Goal: Task Accomplishment & Management: Complete application form

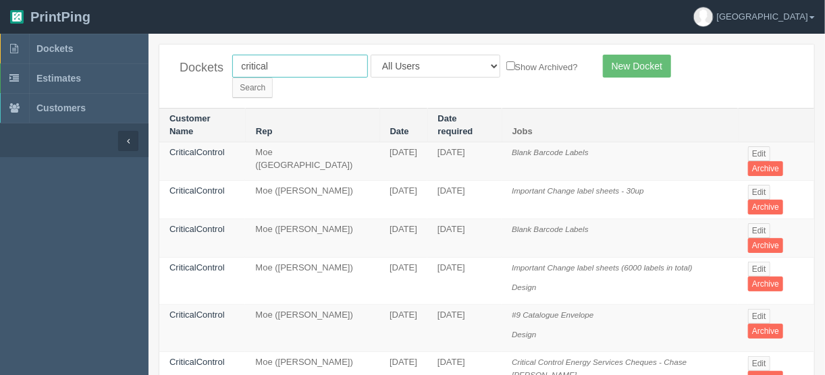
drag, startPoint x: 271, startPoint y: 70, endPoint x: 186, endPoint y: 59, distance: 85.6
click at [195, 63] on div "Dockets critical All Users Ali Ali Test 1 Aly Amy Ankit Arif Brandon Dan France…" at bounding box center [486, 76] width 655 height 63
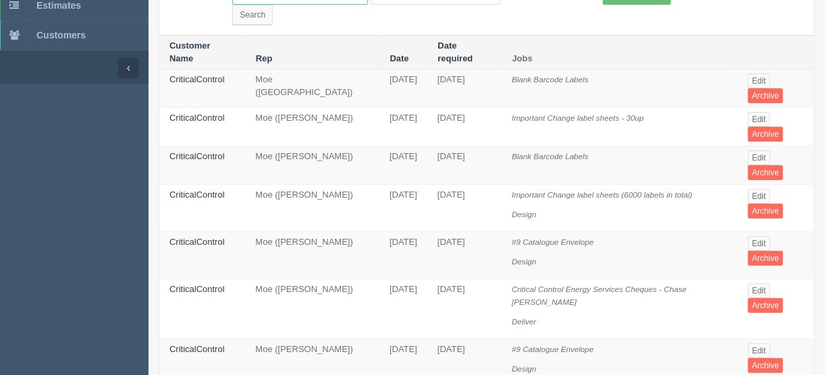
scroll to position [216, 0]
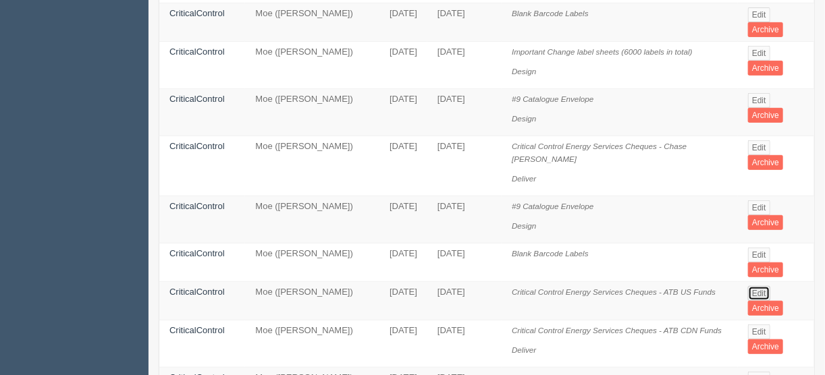
click at [758, 286] on link "Edit" at bounding box center [759, 293] width 22 height 15
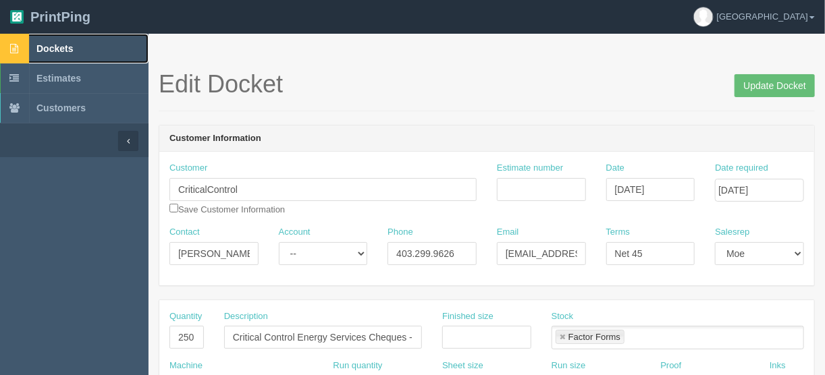
click at [66, 48] on span "Dockets" at bounding box center [54, 48] width 36 height 11
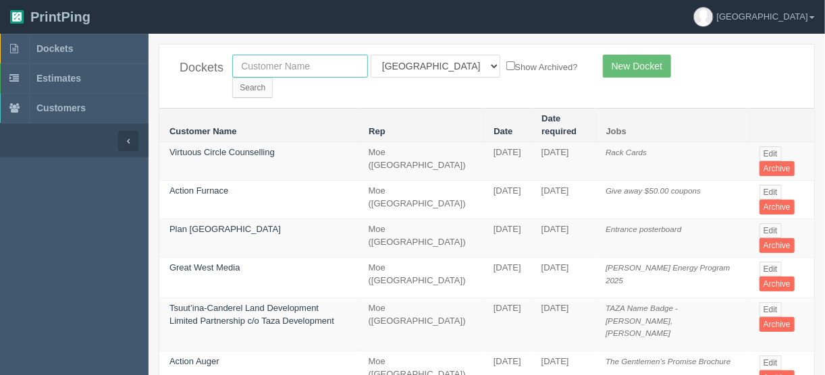
click at [277, 64] on input "text" at bounding box center [300, 66] width 136 height 23
type input "country hills n"
click at [434, 64] on select "All Users [PERSON_NAME] Test 1 [PERSON_NAME] [PERSON_NAME] [PERSON_NAME] France…" at bounding box center [435, 66] width 130 height 23
select select "5"
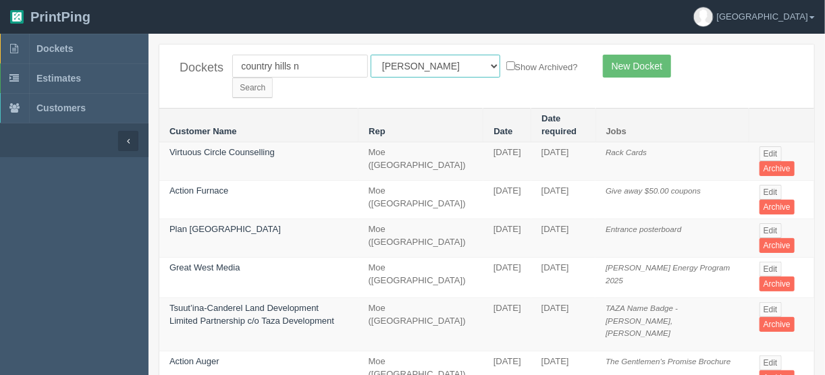
click at [370, 55] on select "All Users [PERSON_NAME] Test 1 [PERSON_NAME] [PERSON_NAME] [PERSON_NAME] France…" at bounding box center [435, 66] width 130 height 23
click at [430, 62] on select "All Users [PERSON_NAME] Test 1 [PERSON_NAME] [PERSON_NAME] [PERSON_NAME] France…" at bounding box center [435, 66] width 130 height 23
select select
click at [370, 55] on select "All Users [PERSON_NAME] Test 1 [PERSON_NAME] [PERSON_NAME] [PERSON_NAME] France…" at bounding box center [435, 66] width 130 height 23
click at [273, 78] on input "Search" at bounding box center [252, 88] width 40 height 20
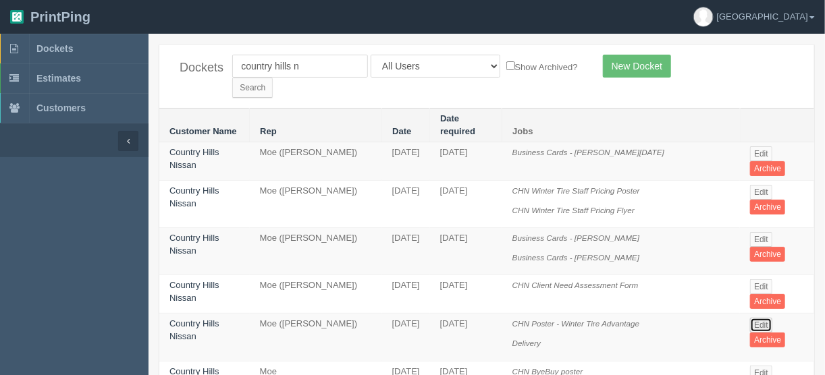
click at [756, 318] on link "Edit" at bounding box center [761, 325] width 22 height 15
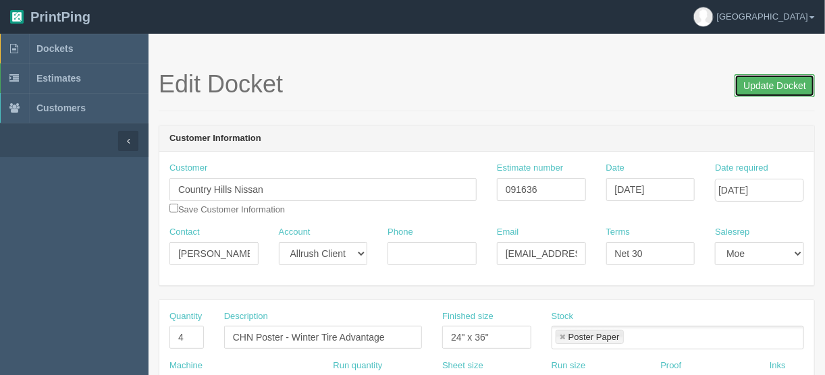
click at [767, 81] on input "Update Docket" at bounding box center [774, 85] width 80 height 23
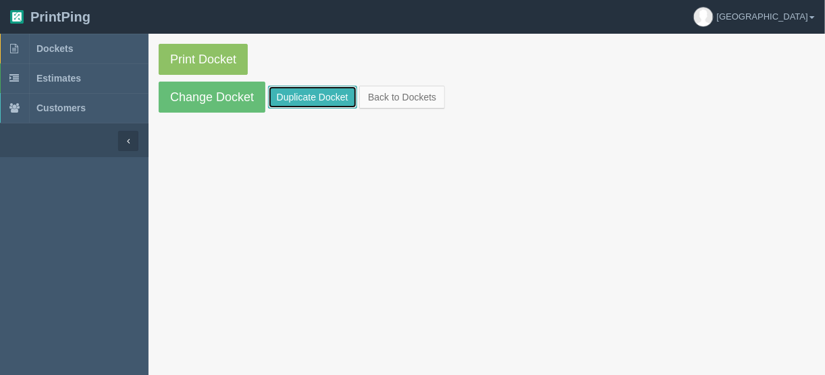
click at [300, 91] on link "Duplicate Docket" at bounding box center [312, 97] width 89 height 23
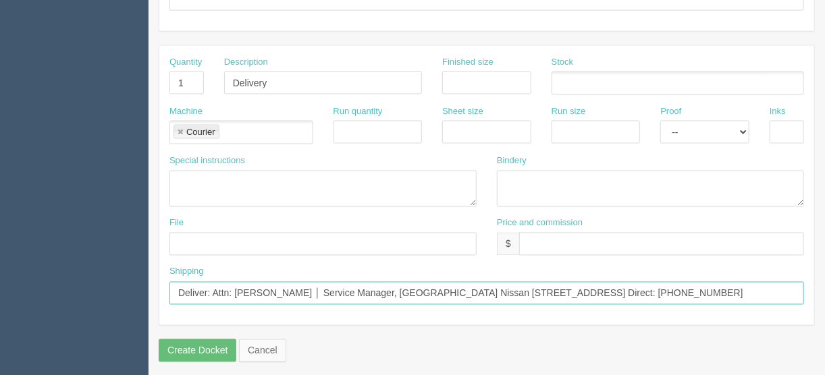
scroll to position [0, 13]
drag, startPoint x: 213, startPoint y: 286, endPoint x: 825, endPoint y: 285, distance: 612.1
paste input "[PERSON_NAME][GEOGRAPHIC_DATA] │ General Manager, [GEOGRAPHIC_DATA] Nissan [STR…"
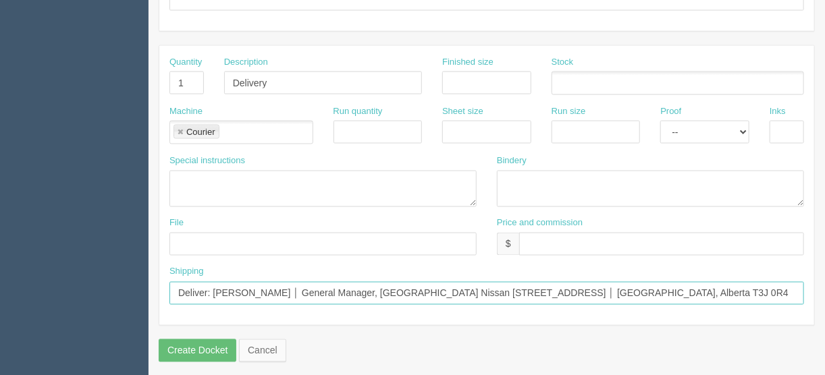
click at [682, 282] on input "Deliver: Austin Romeril │ General Manager, Country Hills Nissan 2451 Country Hi…" at bounding box center [486, 293] width 634 height 23
paste input "Direct: (403) 287-5999"
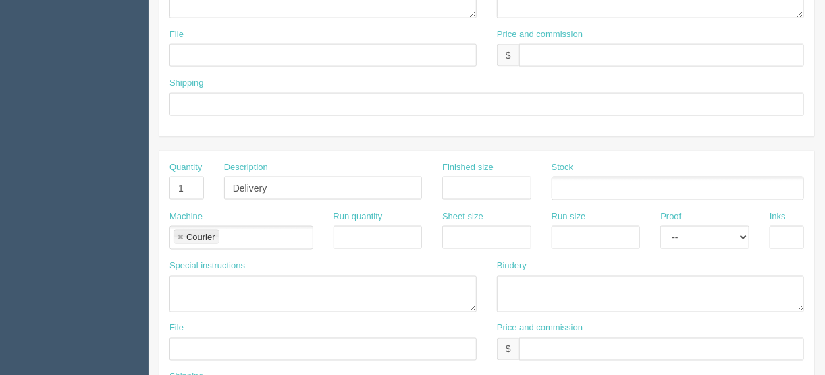
scroll to position [735, 0]
type input "Deliver: Austin Romeril │ General Manager, Country Hills Nissan 2451 Country Hi…"
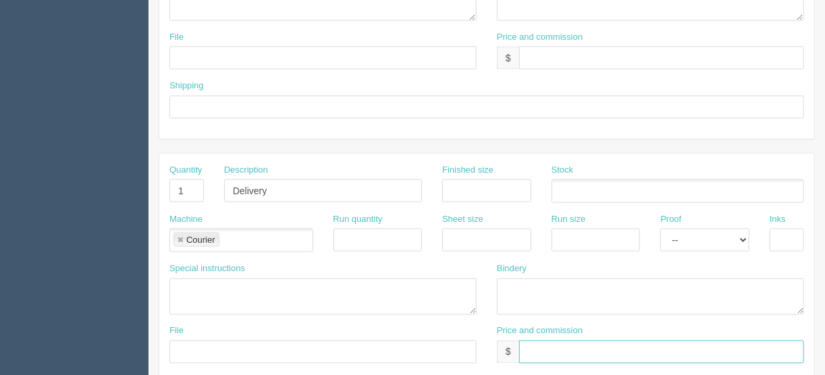
click at [540, 341] on input "text" at bounding box center [661, 352] width 285 height 23
type input "$25.00"
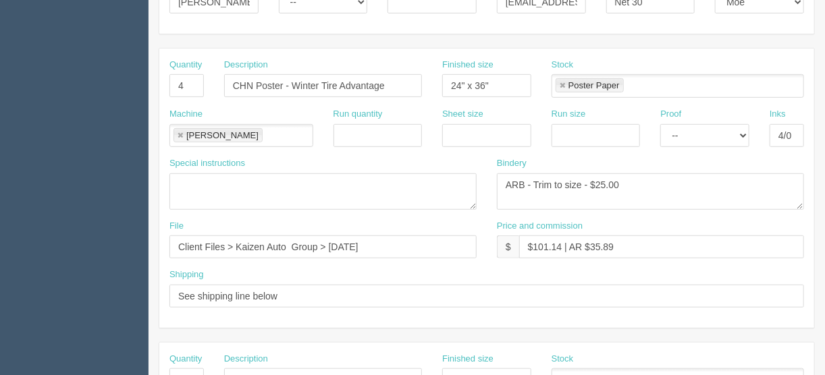
scroll to position [249, 0]
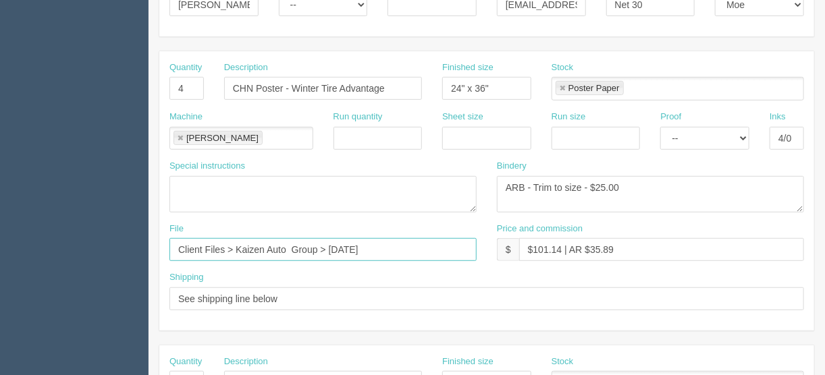
drag, startPoint x: 411, startPoint y: 250, endPoint x: 68, endPoint y: 248, distance: 342.8
click at [68, 248] on section "Dockets Estimates Customers" at bounding box center [412, 381] width 825 height 1192
type input "files@allrush.ca"
drag, startPoint x: 198, startPoint y: 86, endPoint x: 157, endPoint y: 86, distance: 41.2
click at [157, 86] on section "New Docket Create Docket Customer Information Customer Country Hills Nissan Sav…" at bounding box center [486, 381] width 676 height 1192
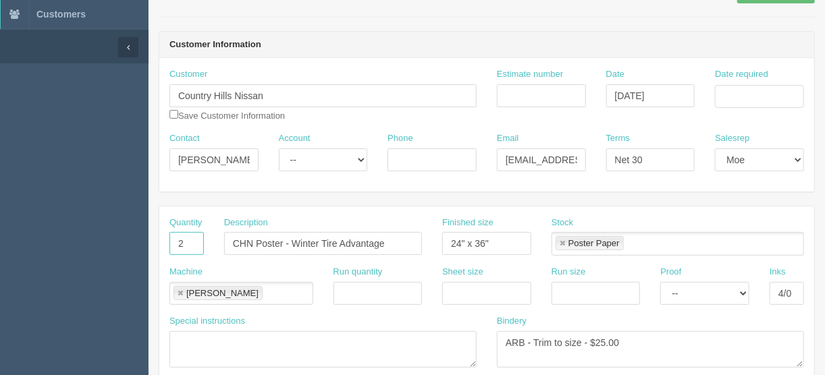
scroll to position [87, 0]
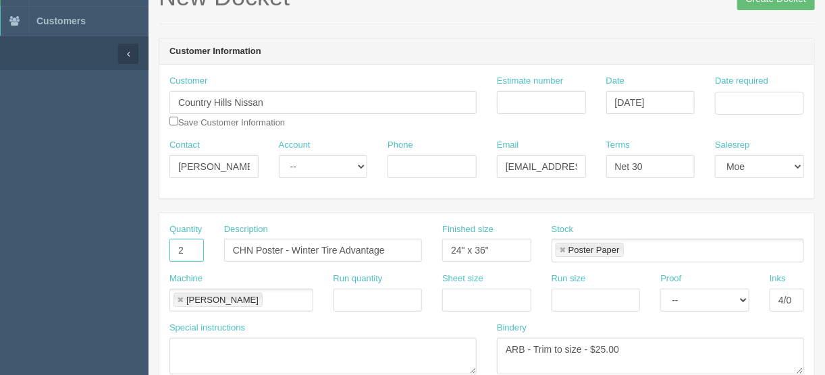
type input "2"
click at [521, 93] on input "Estimate number" at bounding box center [541, 102] width 89 height 23
type input "090900"
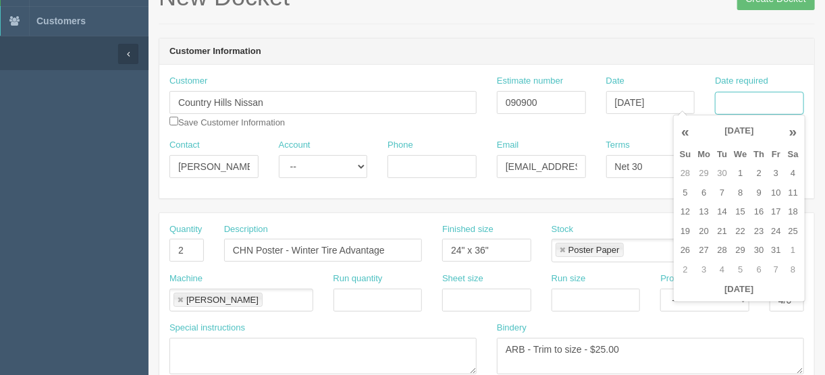
click at [741, 97] on input "Date required" at bounding box center [759, 103] width 89 height 23
click at [719, 192] on td "7" at bounding box center [721, 194] width 17 height 20
type input "October 7, 2025"
click at [480, 46] on header "Customer Information" at bounding box center [486, 51] width 655 height 27
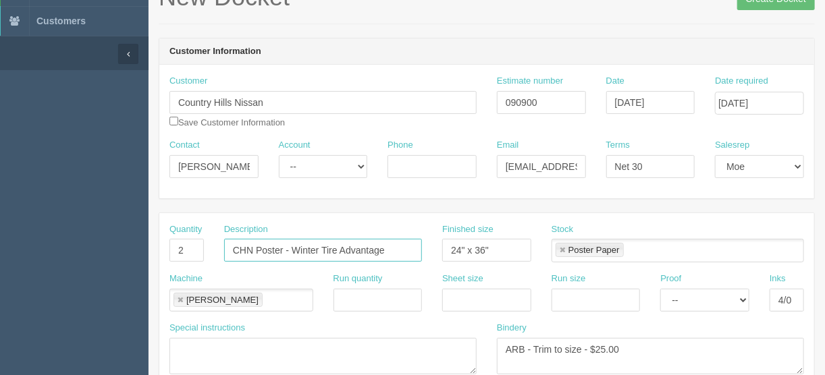
drag, startPoint x: 393, startPoint y: 249, endPoint x: 294, endPoint y: 243, distance: 100.1
click at [294, 243] on input "CHN Poster - Winter Tire Advantage" at bounding box center [323, 250] width 198 height 23
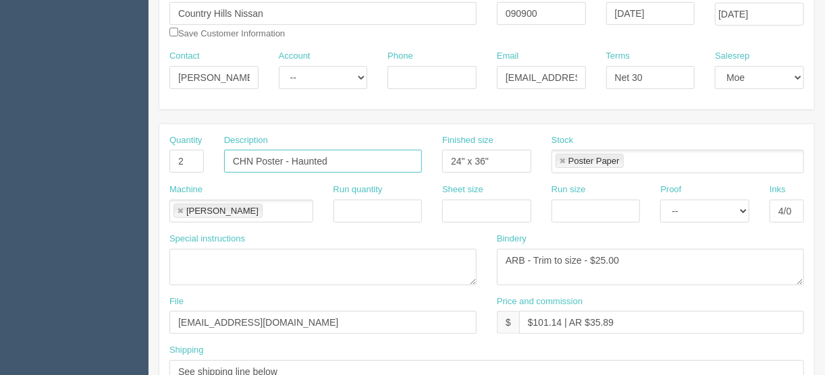
scroll to position [195, 0]
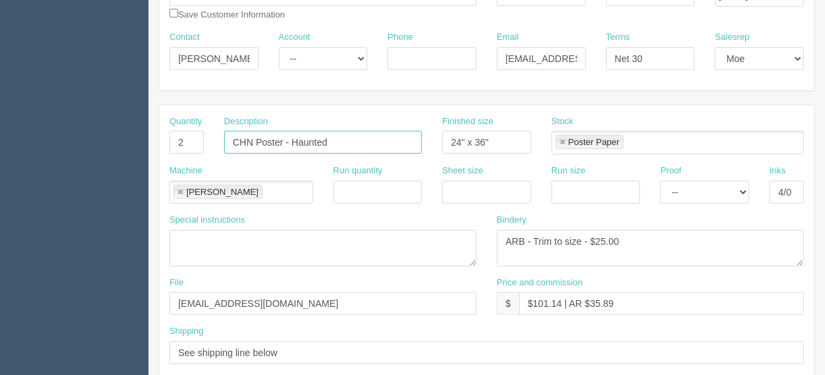
type input "CHN Poster - Haunted"
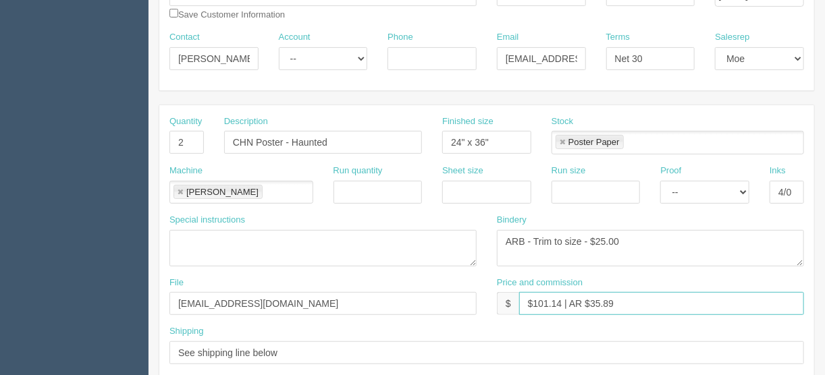
drag, startPoint x: 561, startPoint y: 298, endPoint x: 532, endPoint y: 300, distance: 28.4
click at [531, 300] on input "$101.14 | AR $35.89" at bounding box center [661, 303] width 285 height 23
type input "$121.29 | AR $35.89"
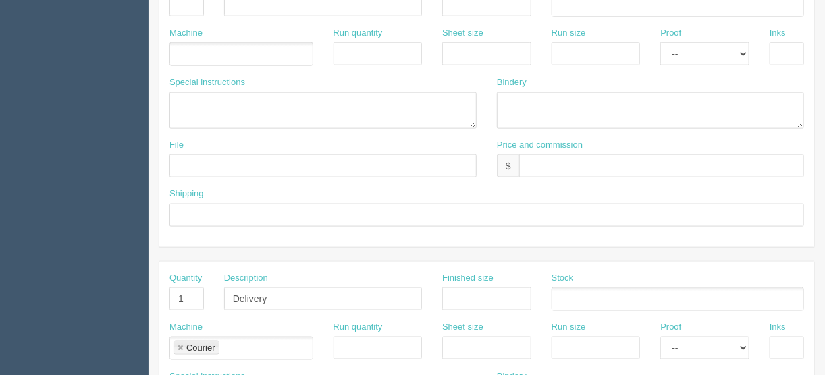
scroll to position [789, 0]
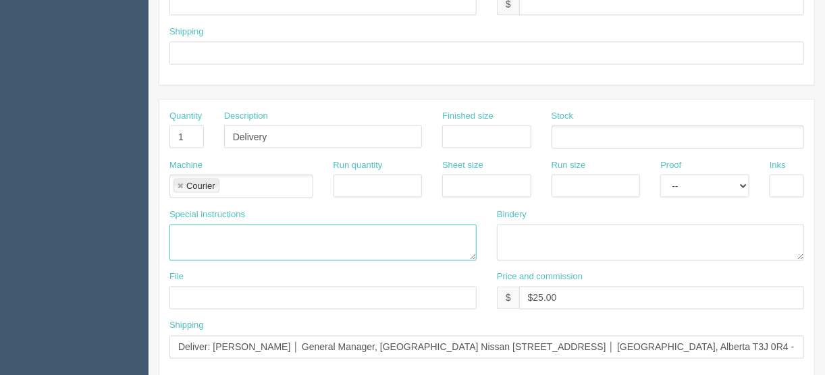
click at [184, 233] on textarea at bounding box center [322, 243] width 307 height 36
type textarea "Courier included"
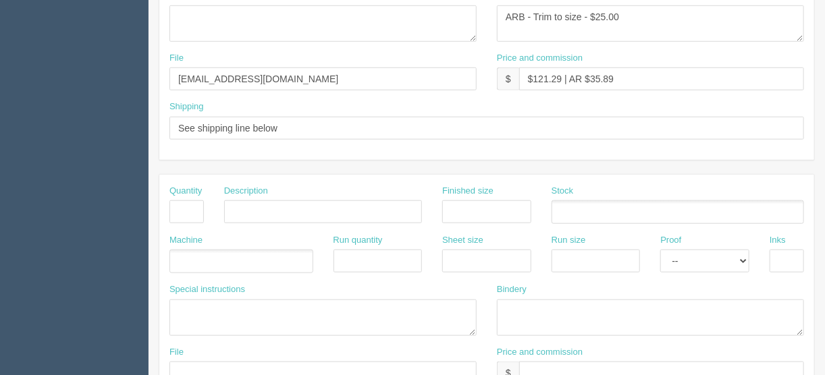
scroll to position [357, 0]
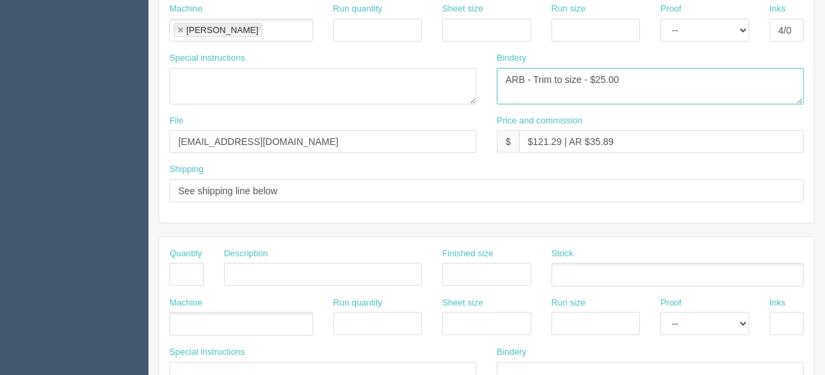
click at [605, 78] on textarea "ARB - Trim to size - $25.00" at bounding box center [650, 86] width 307 height 36
type textarea "ARB - Trim to size - $30.00"
drag, startPoint x: 626, startPoint y: 139, endPoint x: 588, endPoint y: 137, distance: 37.2
click at [588, 137] on input "$121.29 | AR $35.89" at bounding box center [661, 141] width 285 height 23
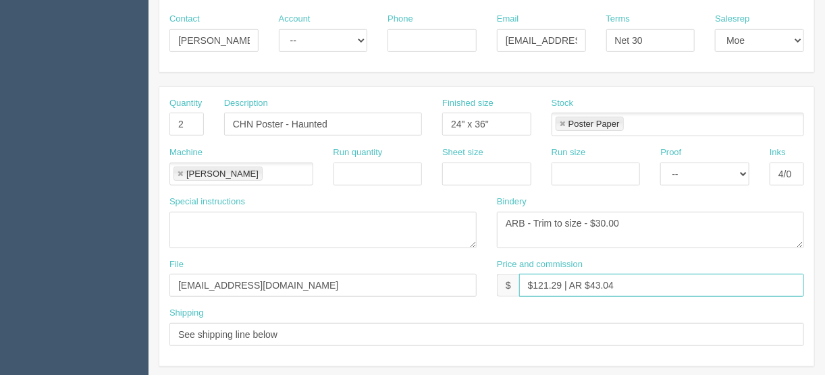
scroll to position [195, 0]
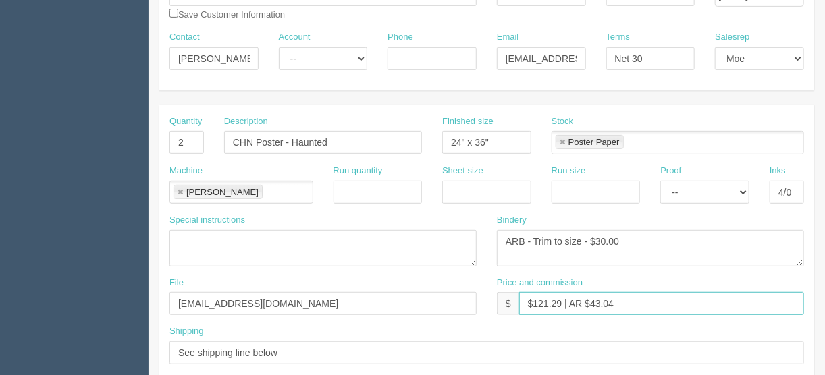
type input "$121.29 | AR $43.04"
click at [743, 185] on select "-- Email Hard Copy" at bounding box center [704, 192] width 89 height 23
select select "Hard Copy"
click at [660, 181] on select "-- Email Hard Copy" at bounding box center [704, 192] width 89 height 23
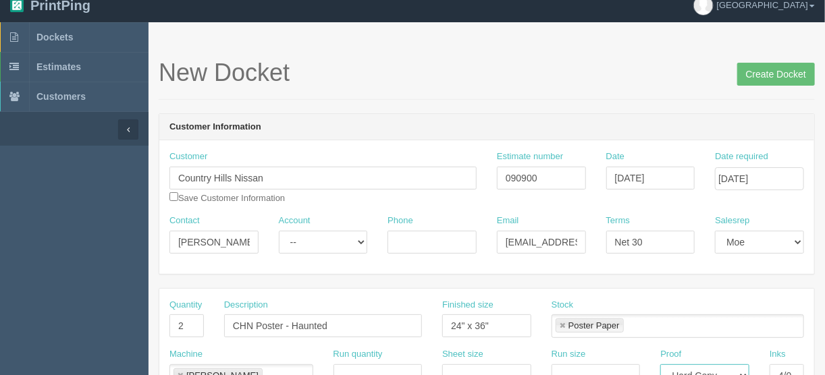
scroll to position [0, 0]
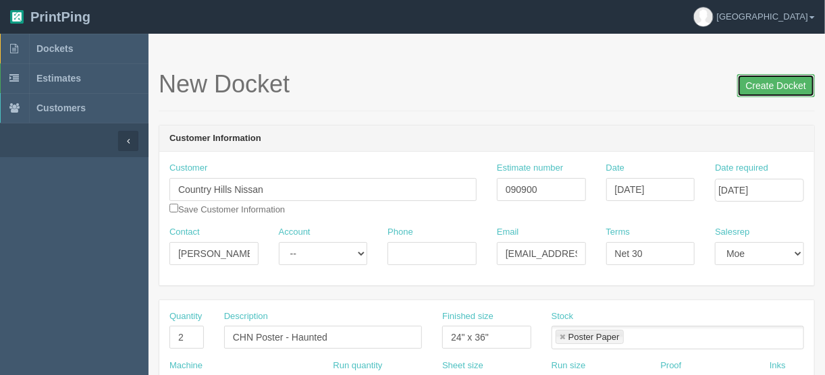
click at [769, 85] on input "Create Docket" at bounding box center [776, 85] width 78 height 23
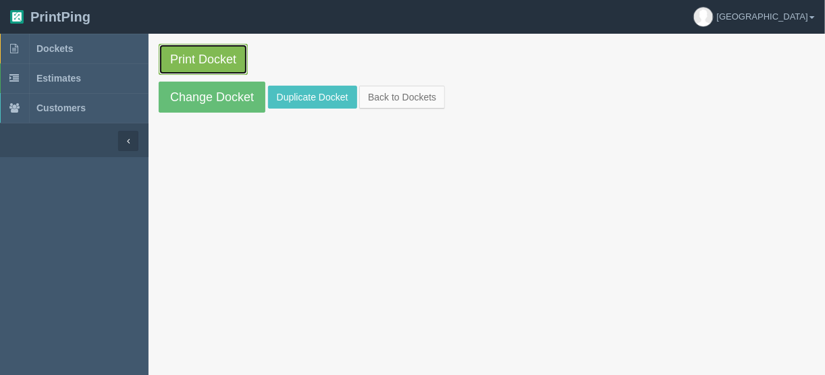
click at [211, 53] on link "Print Docket" at bounding box center [203, 59] width 89 height 31
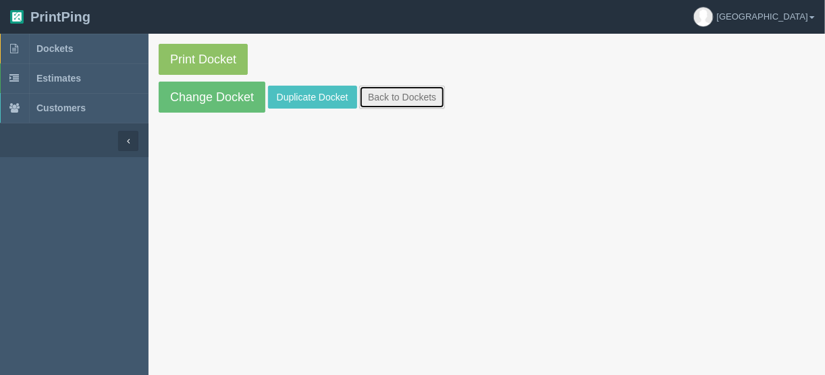
click at [388, 90] on link "Back to Dockets" at bounding box center [402, 97] width 86 height 23
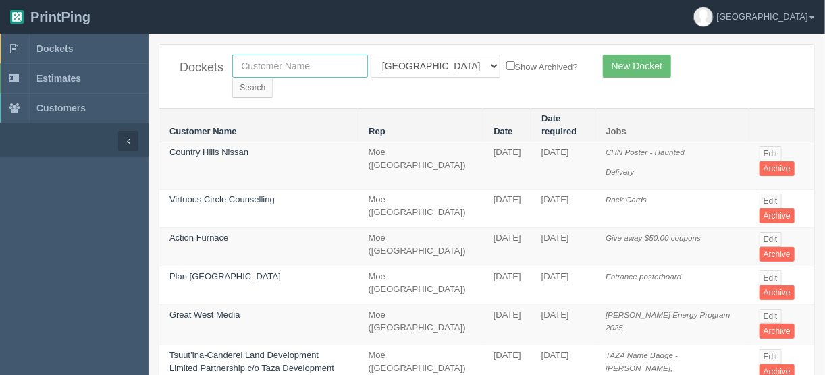
click at [286, 58] on input "text" at bounding box center [300, 66] width 136 height 23
type input "cornelia"
click at [429, 64] on select "All Users Ali Ali Test 1 Aly Amy Ankit Arif Brandon Dan France Greg Jim Mark Ma…" at bounding box center [435, 66] width 130 height 23
select select
click at [370, 55] on select "All Users Ali Ali Test 1 Aly Amy Ankit Arif Brandon Dan France Greg Jim Mark Ma…" at bounding box center [435, 66] width 130 height 23
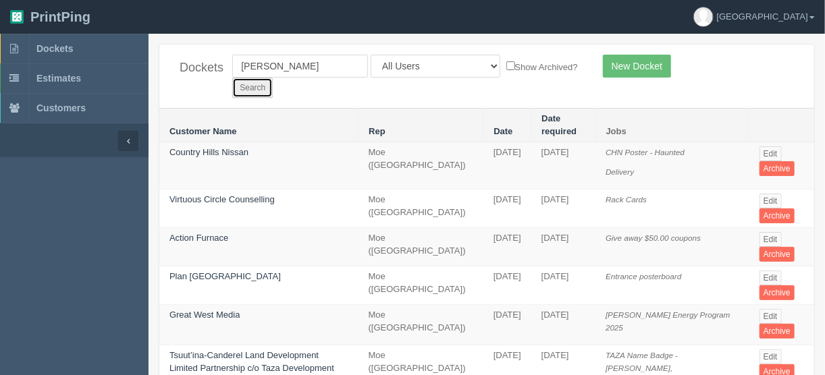
click at [273, 78] on input "Search" at bounding box center [252, 88] width 40 height 20
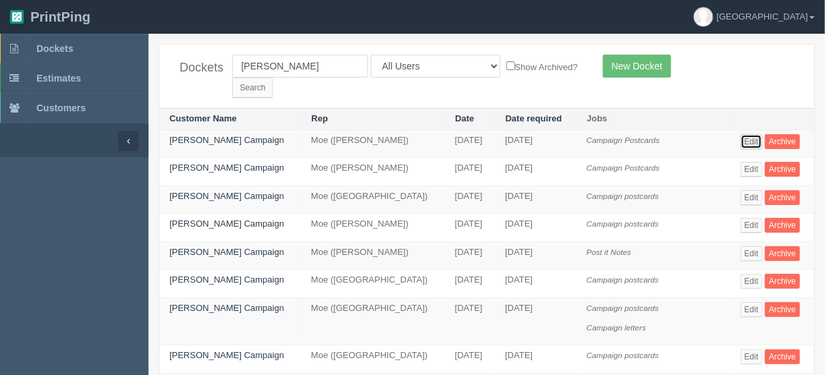
click at [748, 134] on link "Edit" at bounding box center [751, 141] width 22 height 15
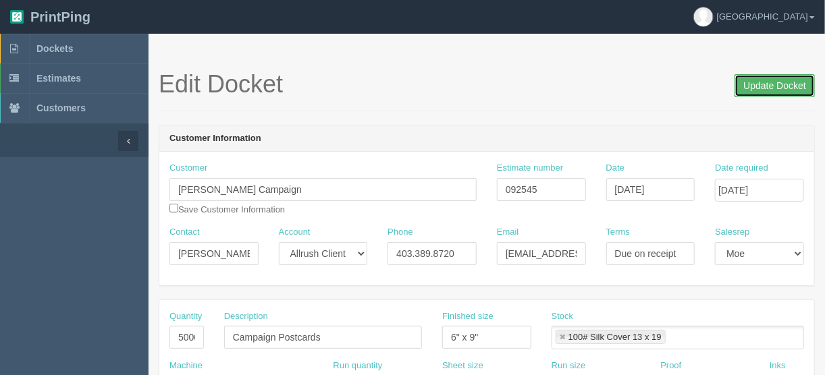
click at [768, 84] on input "Update Docket" at bounding box center [774, 85] width 80 height 23
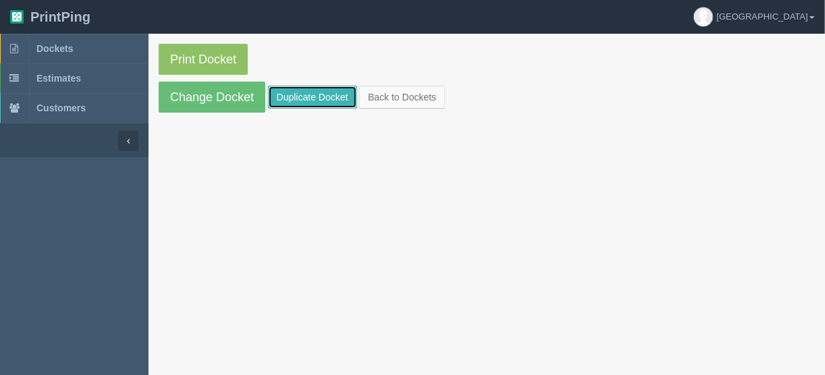
click at [301, 97] on link "Duplicate Docket" at bounding box center [312, 97] width 89 height 23
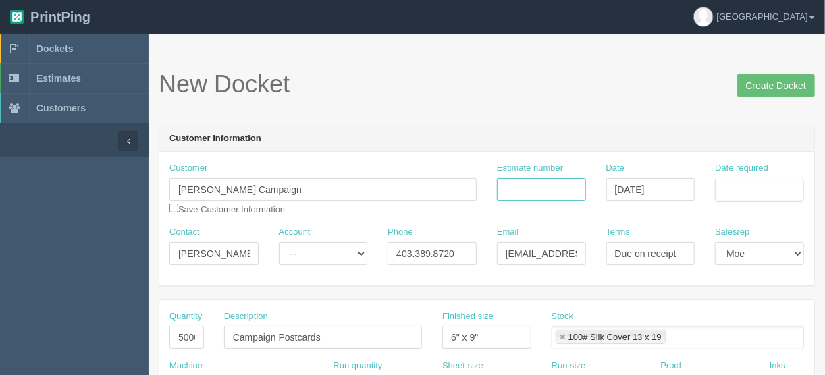
drag, startPoint x: 563, startPoint y: 181, endPoint x: 587, endPoint y: 184, distance: 23.9
click at [566, 182] on input "Estimate number" at bounding box center [541, 189] width 89 height 23
type input "092545"
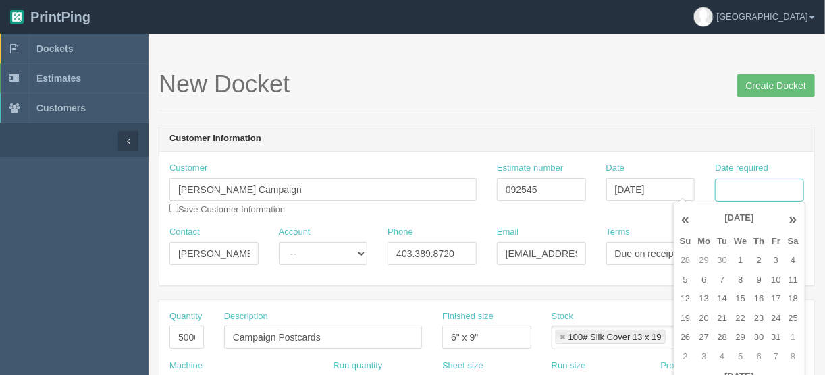
click at [738, 190] on input "Date required" at bounding box center [759, 190] width 89 height 23
click at [701, 279] on td "6" at bounding box center [704, 281] width 20 height 20
type input "October 6, 2025"
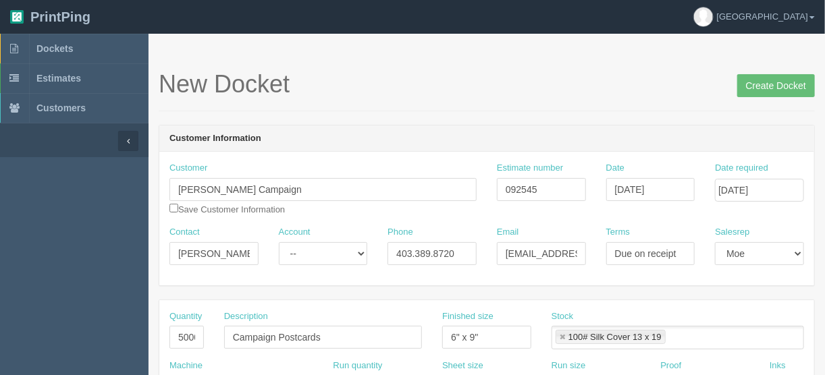
click at [493, 104] on div "New Docket Create Docket" at bounding box center [487, 91] width 656 height 40
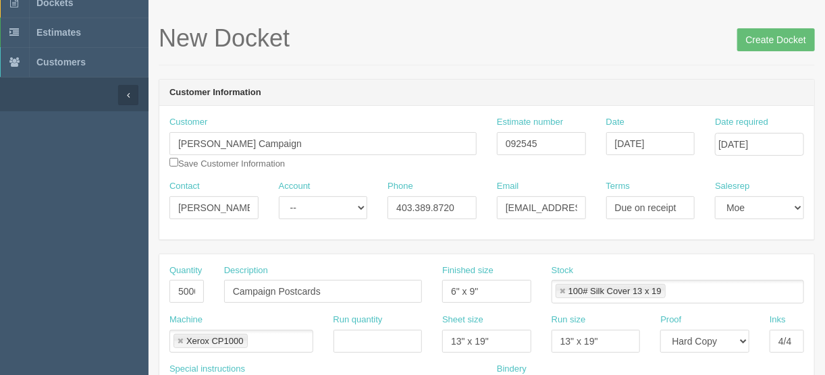
scroll to position [108, 0]
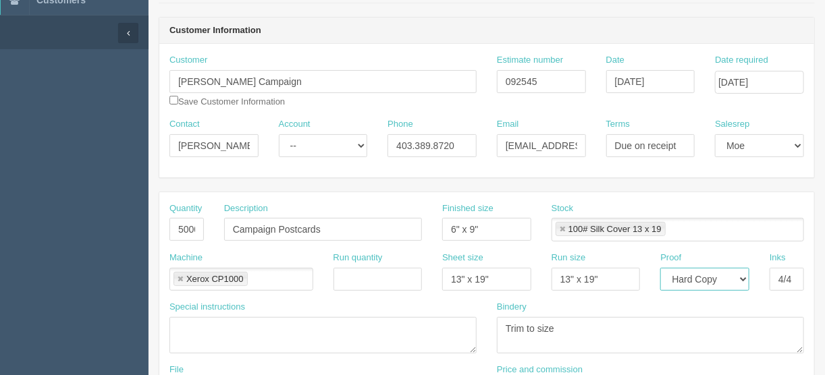
click at [740, 278] on select "-- Email Hard Copy" at bounding box center [704, 279] width 89 height 23
select select "Email"
click at [660, 268] on select "-- Email Hard Copy" at bounding box center [704, 279] width 89 height 23
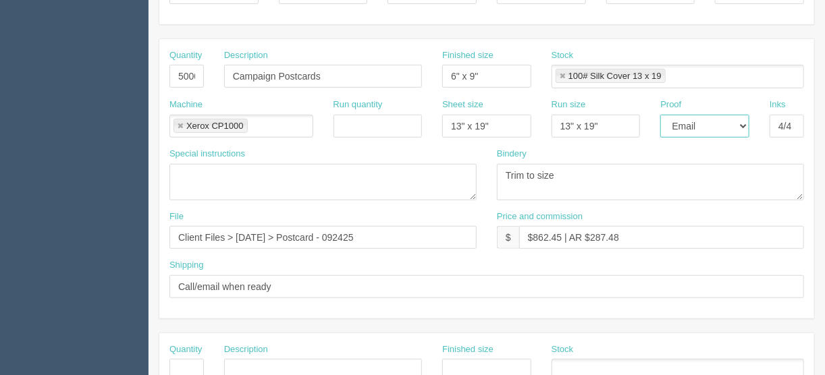
scroll to position [270, 0]
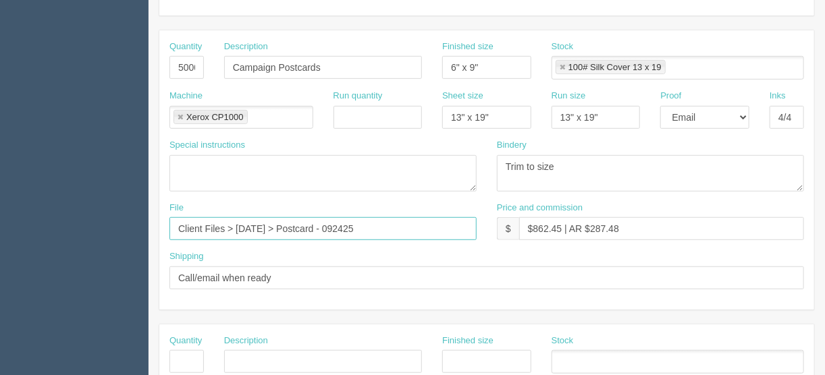
drag, startPoint x: 395, startPoint y: 227, endPoint x: 281, endPoint y: 227, distance: 114.7
click at [281, 227] on input "Client Files > Sept 2025 > Postcard - 092425" at bounding box center [322, 228] width 307 height 23
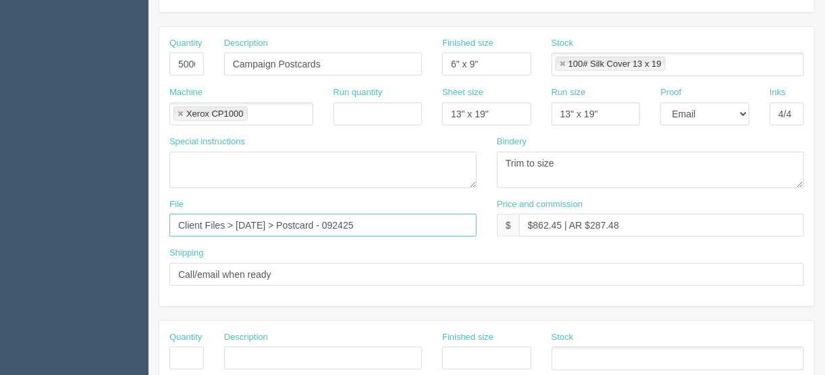
scroll to position [216, 0]
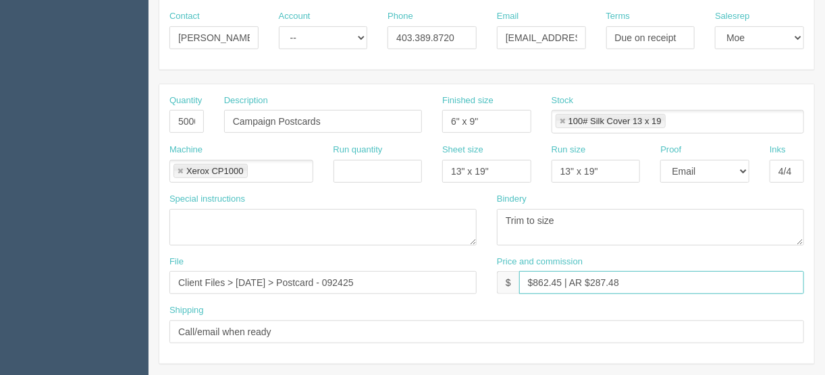
click at [559, 279] on input "$862.45 | AR $287.48" at bounding box center [661, 282] width 285 height 23
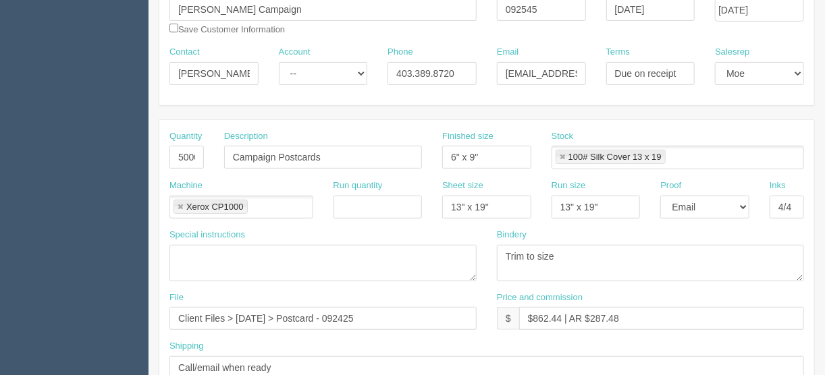
scroll to position [162, 0]
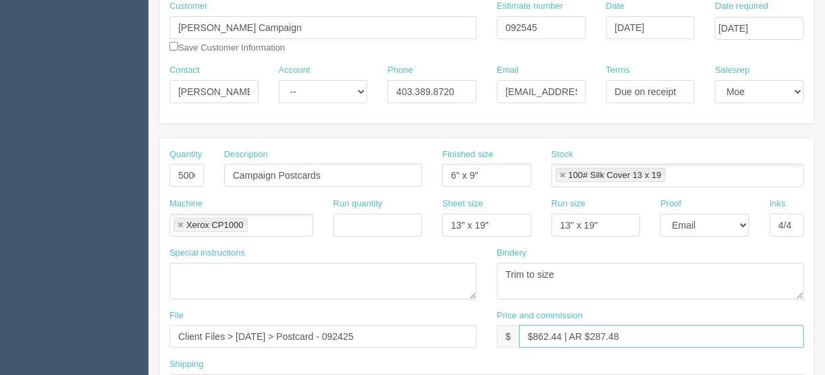
click at [638, 332] on input "$862.44 | AR $287.48" at bounding box center [661, 336] width 285 height 23
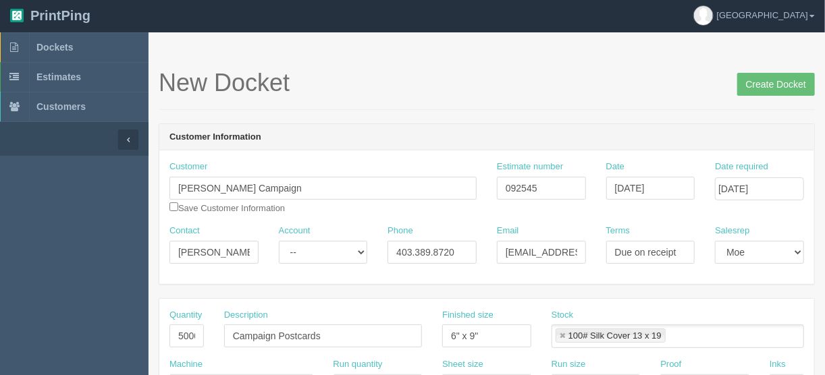
scroll to position [0, 0]
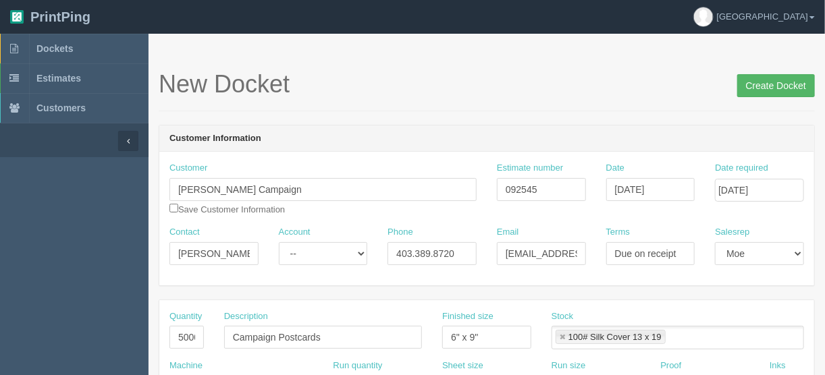
type input "$862.44 | AR $287.47"
drag, startPoint x: 770, startPoint y: 84, endPoint x: 751, endPoint y: 86, distance: 18.9
click at [767, 84] on input "Create Docket" at bounding box center [776, 85] width 78 height 23
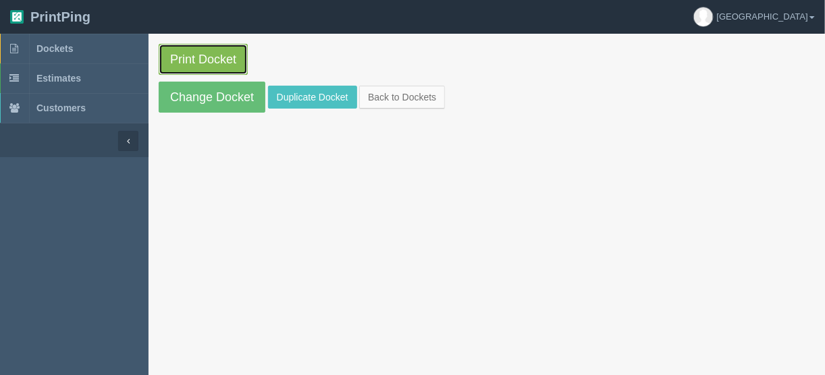
click at [196, 58] on link "Print Docket" at bounding box center [203, 59] width 89 height 31
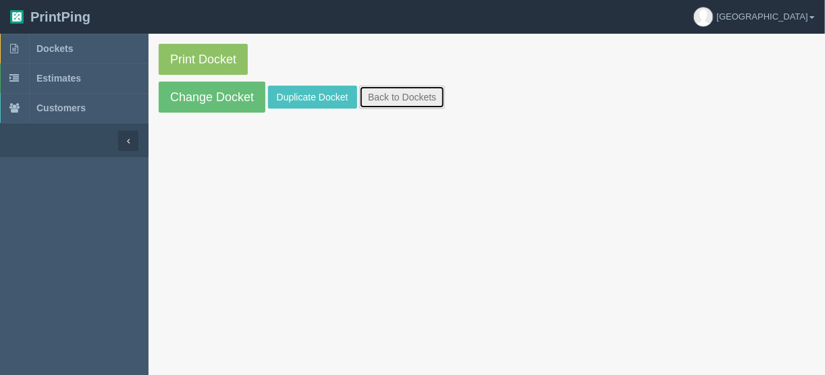
click at [390, 95] on link "Back to Dockets" at bounding box center [402, 97] width 86 height 23
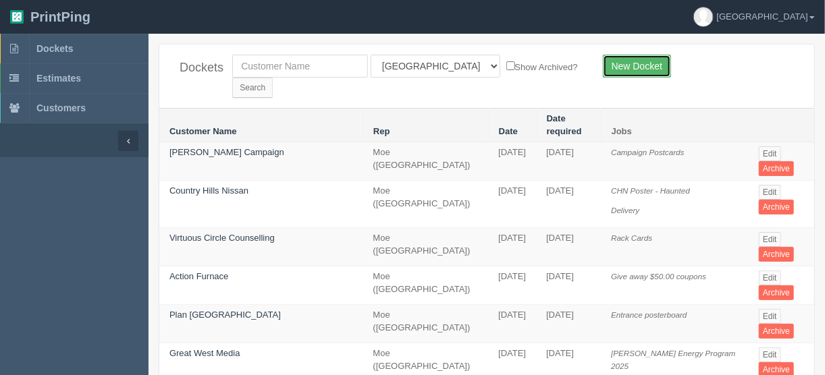
click at [636, 59] on link "New Docket" at bounding box center [637, 66] width 68 height 23
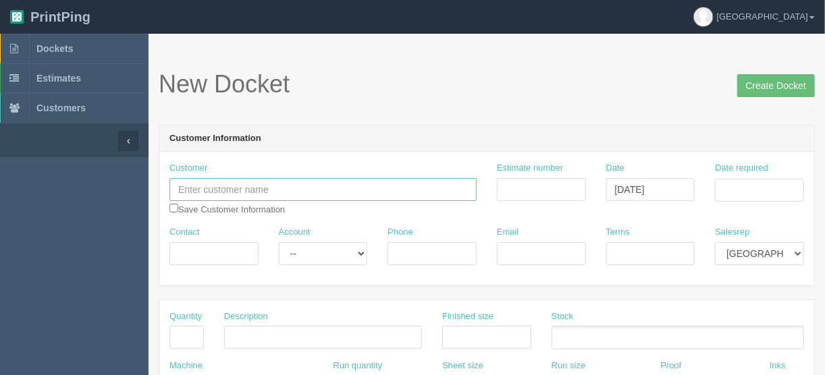
click at [202, 189] on input "text" at bounding box center [322, 189] width 307 height 23
paste input "Canadian Association for Financial Empowerment"
type input "Canadian Association for Financial Empowerment"
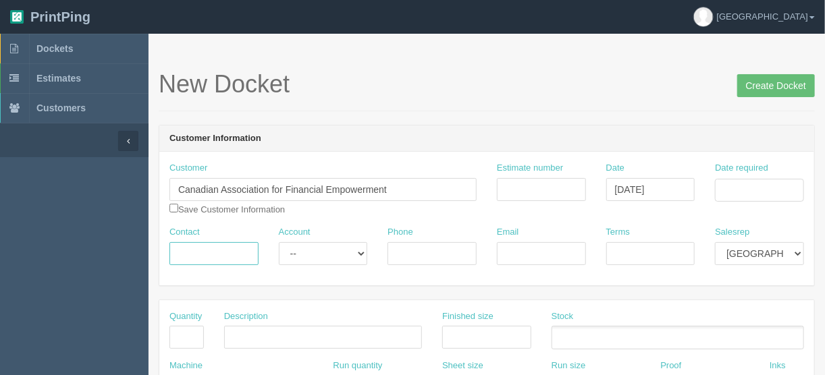
click at [188, 252] on input "Contact" at bounding box center [213, 253] width 89 height 23
paste input "William Moores"
type input "William Moores"
click at [426, 255] on input "Phone" at bounding box center [431, 253] width 89 height 23
paste input "289-981-0760"
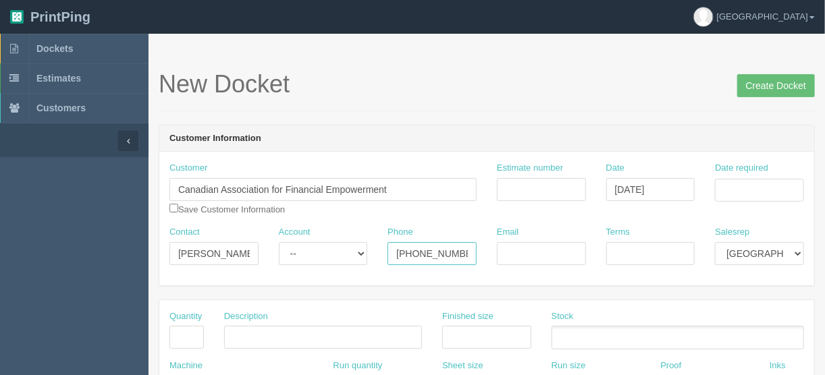
type input "289-981-0760"
click at [522, 254] on input "Email" at bounding box center [541, 253] width 89 height 23
paste input "wmoores@cafe-acaf.org"
type input "wmoores@cafe-acaf.org"
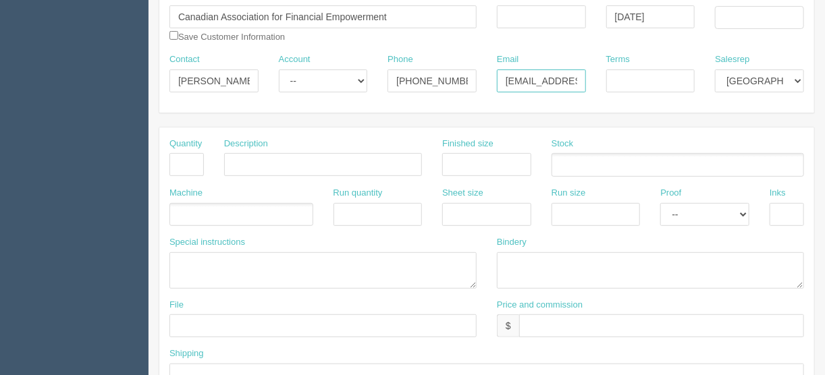
scroll to position [162, 0]
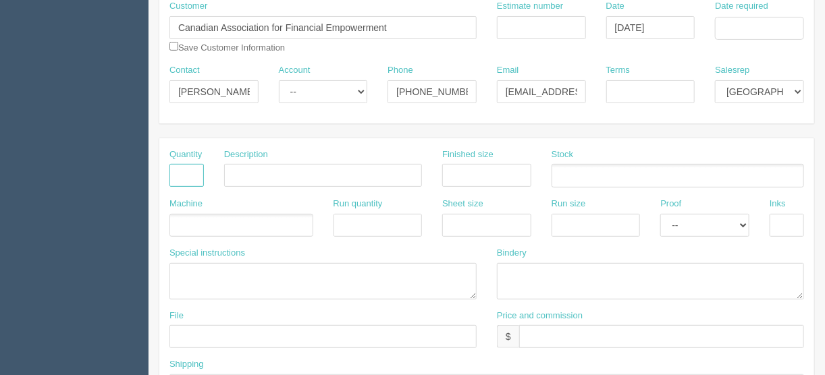
click at [182, 175] on input "text" at bounding box center [186, 175] width 34 height 23
type input "2"
type input "Pull up banners"
click at [201, 222] on ul at bounding box center [241, 226] width 144 height 24
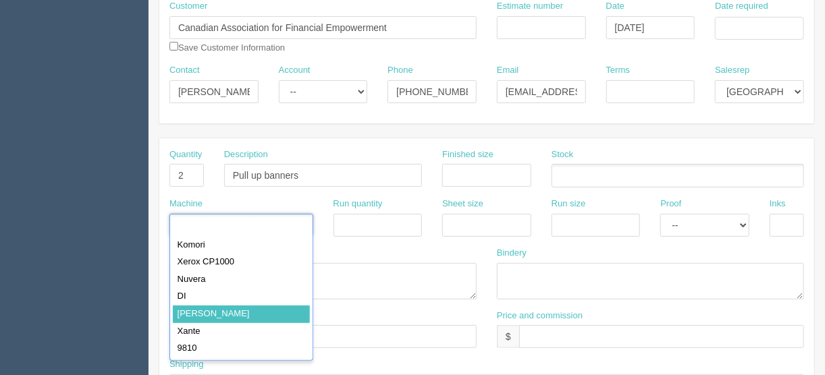
type input "Roland"
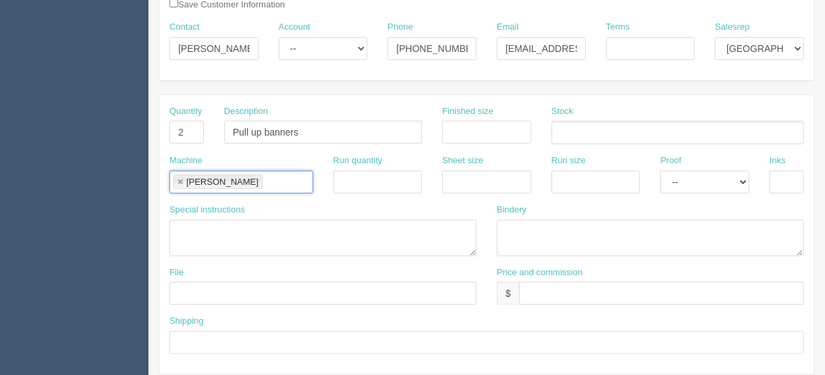
scroll to position [324, 0]
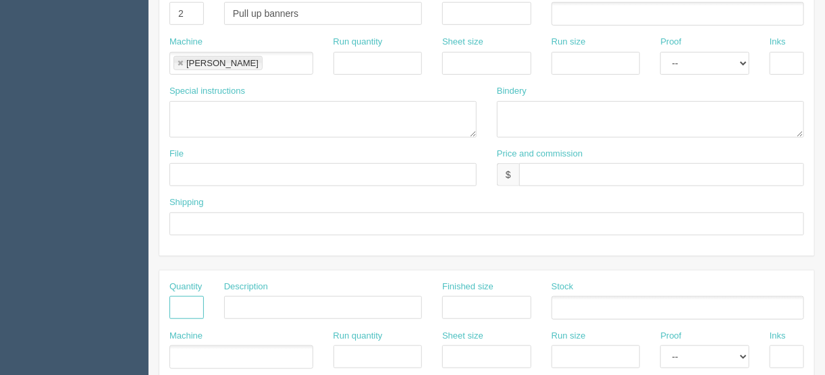
click at [182, 305] on input "text" at bounding box center [186, 307] width 34 height 23
type input "1"
type input "Delivery"
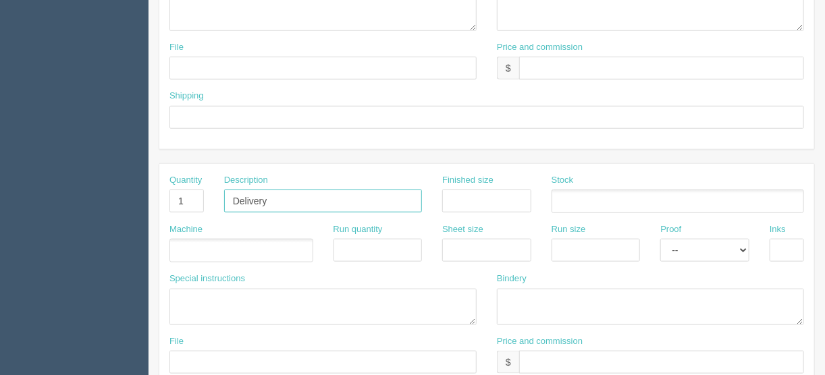
scroll to position [432, 0]
click at [193, 247] on ul at bounding box center [241, 250] width 144 height 24
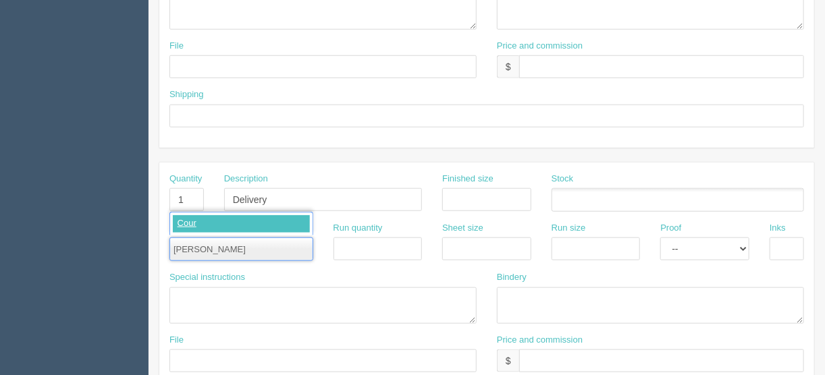
type input "Courier"
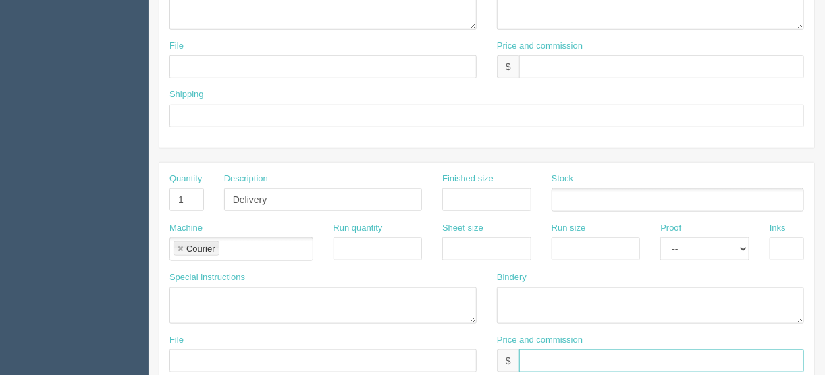
click at [541, 364] on input "text" at bounding box center [661, 361] width 285 height 23
type input "$25.00"
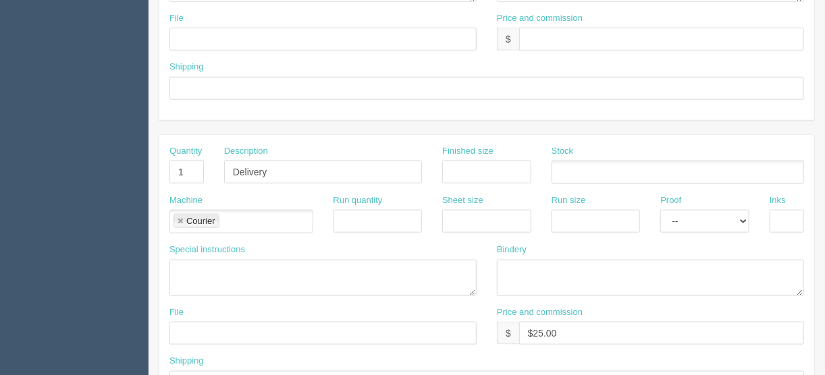
scroll to position [486, 0]
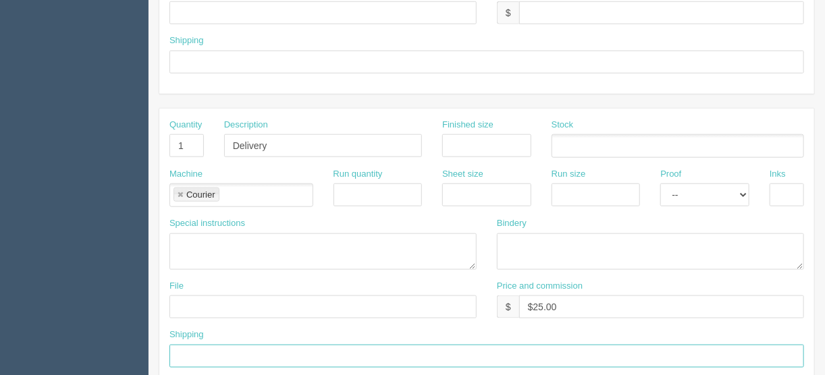
click at [199, 350] on input "text" at bounding box center [486, 356] width 634 height 23
paste input "9030 Macleod Trail South Calgary Alberta T2H 0M4 CA"
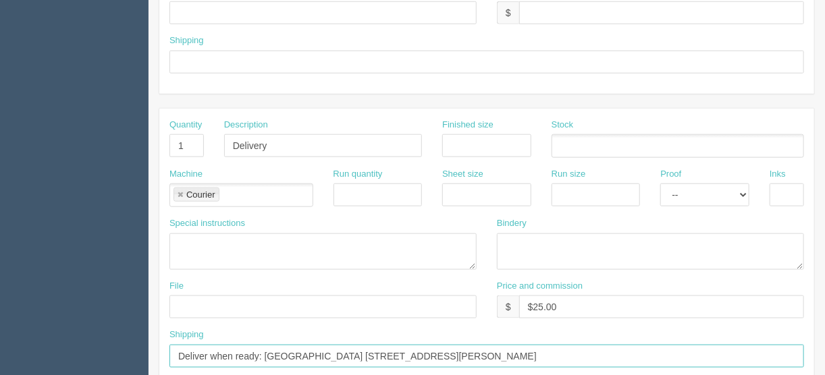
drag, startPoint x: 329, startPoint y: 351, endPoint x: 266, endPoint y: 348, distance: 62.8
click at [266, 348] on input "Deliver when ready: Carriage House 9030 Macleod Trail South Calgary Alberta T2H…" at bounding box center [486, 356] width 634 height 23
paste input "ge Hotel and Conference Centr"
click at [646, 348] on input "Deliver when ready: ge Hotel and Conference Centre 9030 Macleod Trail South Cal…" at bounding box center [486, 356] width 634 height 23
paste input "Financial Literacy Leaders' Summit"
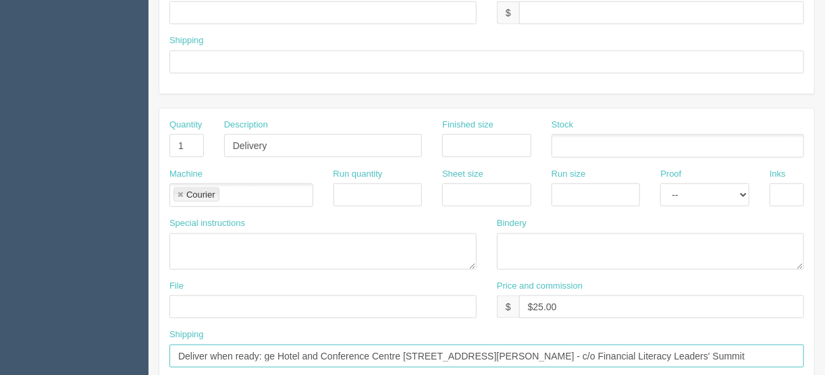
click at [265, 350] on input "Deliver when ready: ge Hotel and Conference Centre 9030 Macleod Trail South Cal…" at bounding box center [486, 356] width 634 height 23
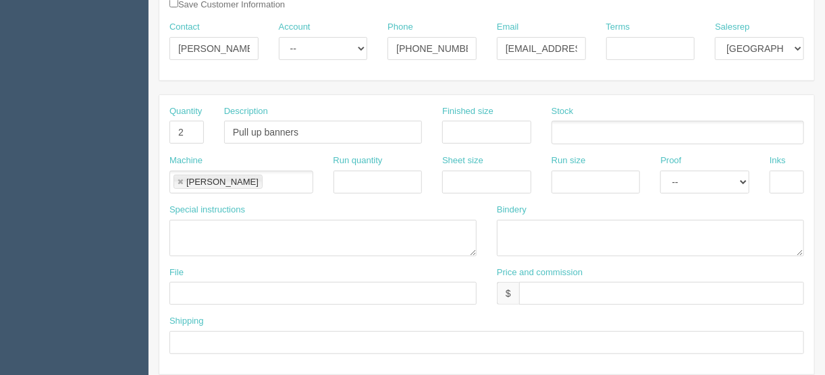
scroll to position [195, 0]
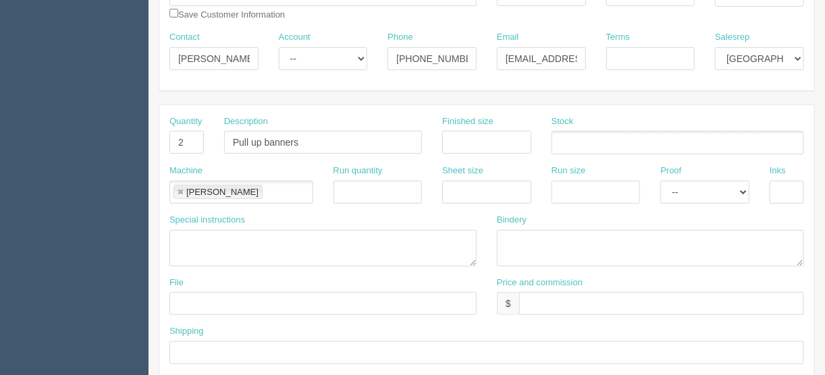
type input "Deliver when ready: Carriage Hotel and Conference Centre 9030 Macleod Trail Sou…"
click at [545, 298] on input "text" at bounding box center [661, 303] width 285 height 23
drag, startPoint x: 568, startPoint y: 294, endPoint x: 559, endPoint y: 300, distance: 11.2
click at [568, 294] on input "590.00 | SR $" at bounding box center [661, 303] width 285 height 23
type input "$590.00 | AR $"
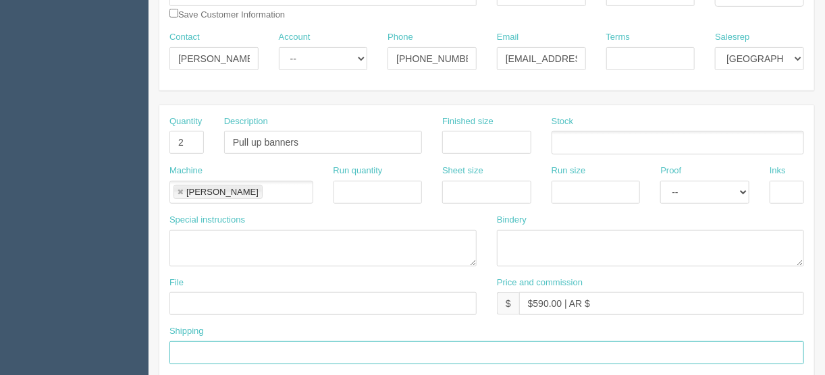
click at [215, 351] on input "text" at bounding box center [486, 352] width 634 height 23
type input "See shipping line below"
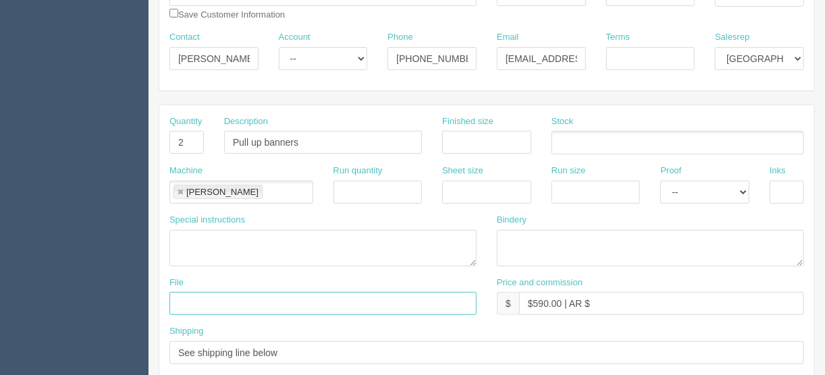
click at [209, 302] on input "text" at bounding box center [322, 303] width 307 height 23
drag, startPoint x: 254, startPoint y: 297, endPoint x: 237, endPoint y: 300, distance: 17.2
click at [237, 300] on input "Client Files > April 2025" at bounding box center [322, 303] width 307 height 23
drag, startPoint x: 270, startPoint y: 300, endPoint x: 231, endPoint y: 300, distance: 38.5
click at [231, 300] on input "Client Files > October 2025" at bounding box center [322, 303] width 307 height 23
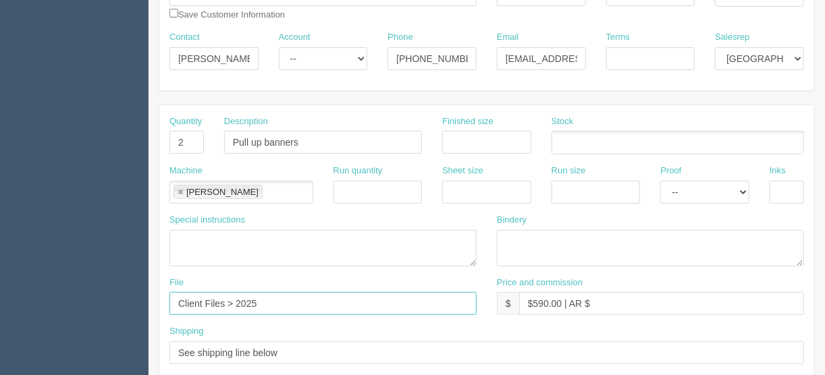
type input "Client Files > 2025"
click at [746, 190] on select "-- Email Hard Copy" at bounding box center [704, 192] width 89 height 23
select select "Hard Copy"
click at [660, 181] on select "-- Email Hard Copy" at bounding box center [704, 192] width 89 height 23
click at [781, 181] on input "text" at bounding box center [786, 192] width 34 height 23
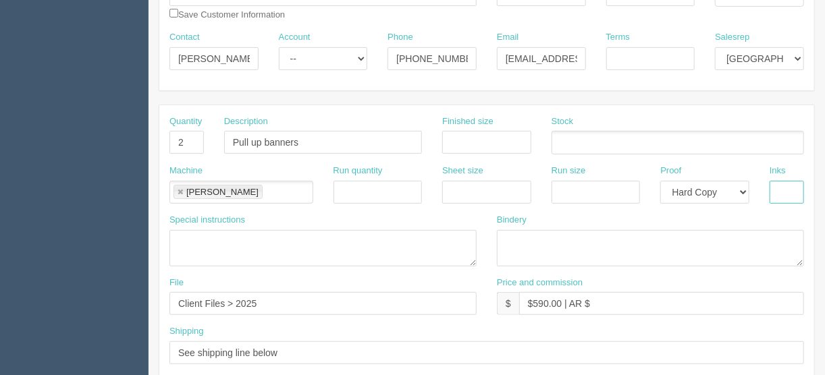
type input "4/0"
click at [489, 232] on div "Bindery" at bounding box center [650, 245] width 327 height 63
click at [504, 237] on textarea at bounding box center [650, 248] width 307 height 36
type textarea "ARB - Trim and assemble - $"
click at [456, 137] on input "text" at bounding box center [486, 142] width 89 height 23
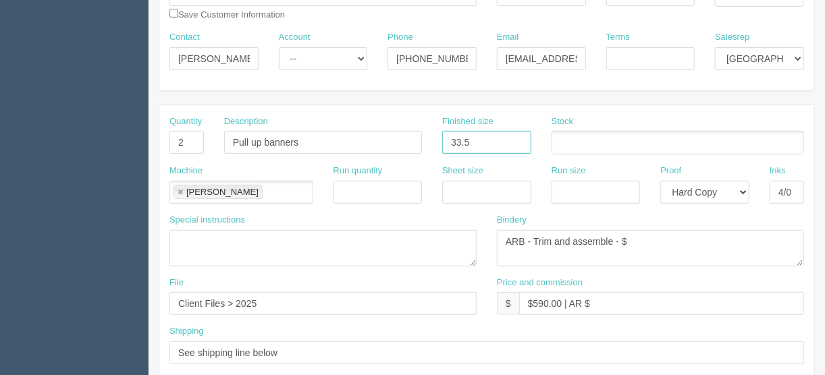
type input "33.5" x 84.25""
click at [566, 143] on ul at bounding box center [677, 143] width 252 height 24
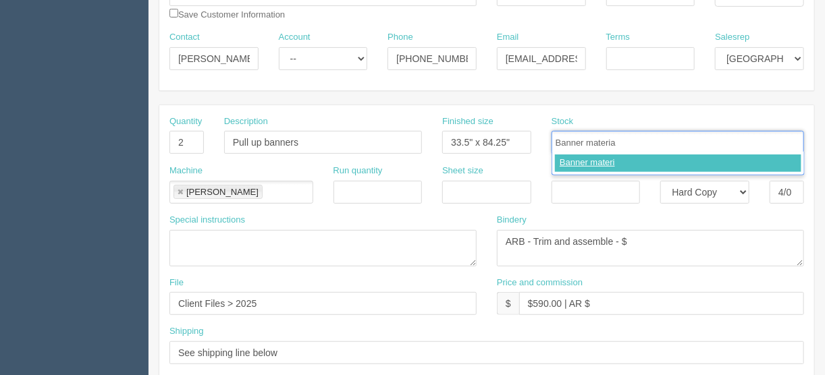
type input "Banner material"
type input "q"
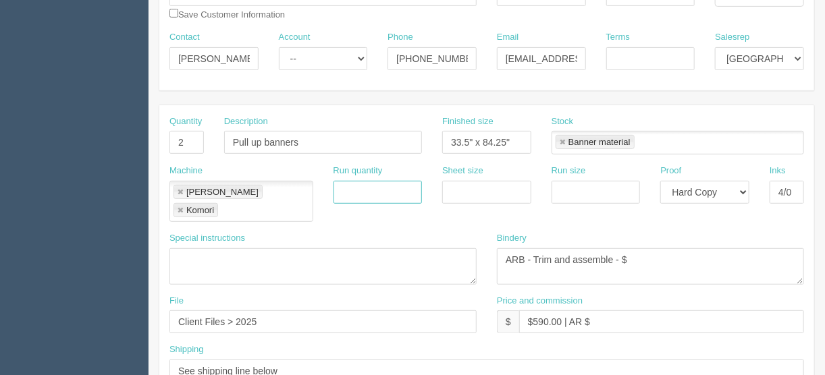
click at [184, 206] on link at bounding box center [180, 210] width 8 height 9
type input "Roland"
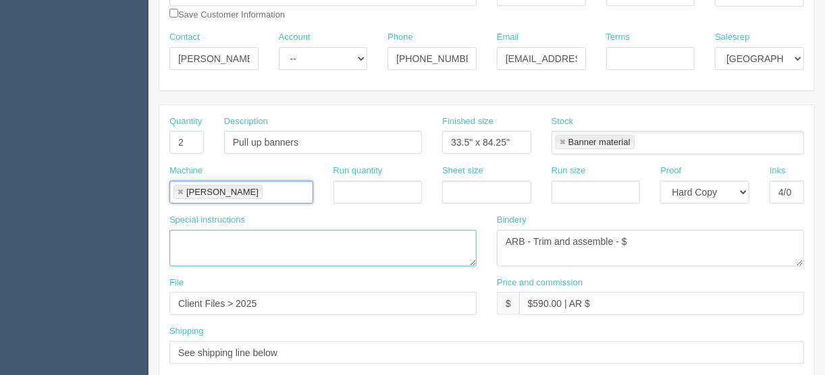
drag, startPoint x: 223, startPoint y: 241, endPoint x: 226, endPoint y: 249, distance: 8.5
click at [223, 241] on textarea at bounding box center [322, 248] width 307 height 36
click at [614, 55] on input "Terms" at bounding box center [650, 58] width 89 height 23
type input "COD"
click at [649, 235] on textarea "ARB - Trim and assemble - $" at bounding box center [650, 248] width 307 height 36
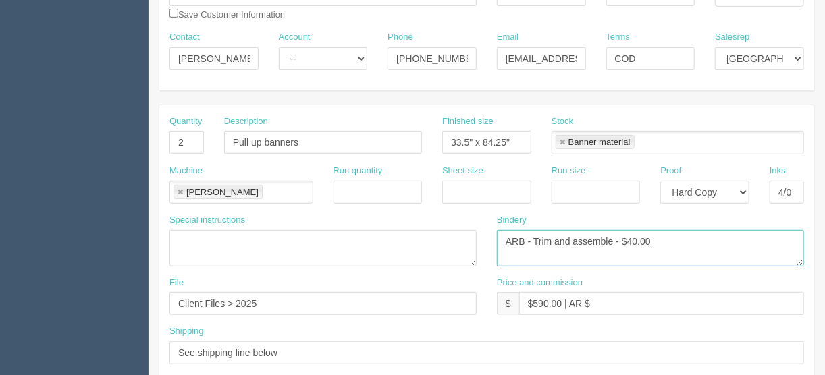
type textarea "ARB - Trim and assemble - $40.00"
click at [594, 302] on input "$590.00 | AR $" at bounding box center [661, 303] width 285 height 23
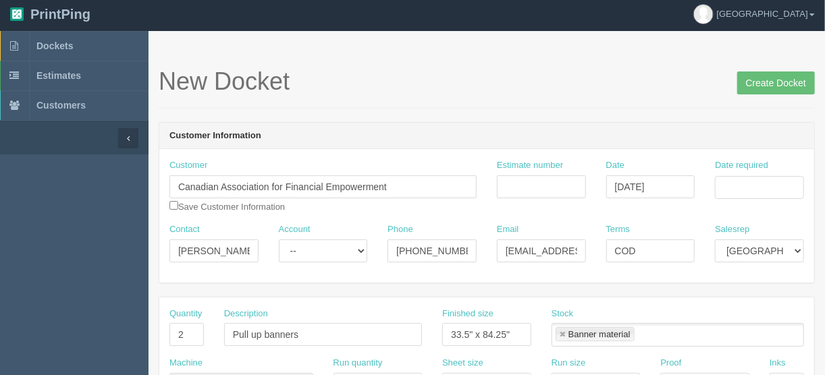
scroll to position [0, 0]
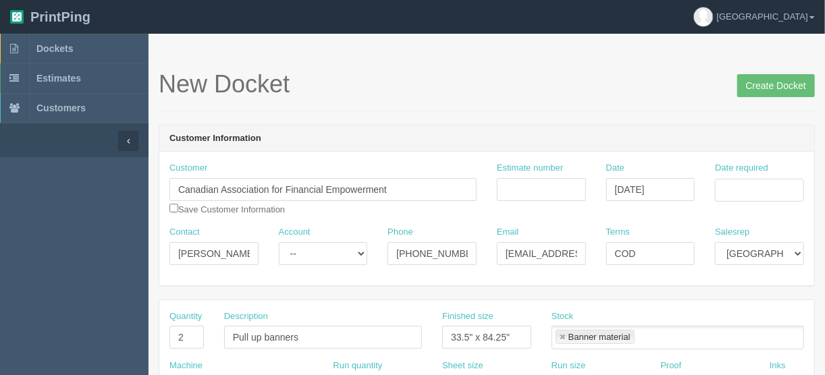
type input "$590.00 | AR $283.37"
click at [763, 188] on input "Date required" at bounding box center [759, 190] width 89 height 23
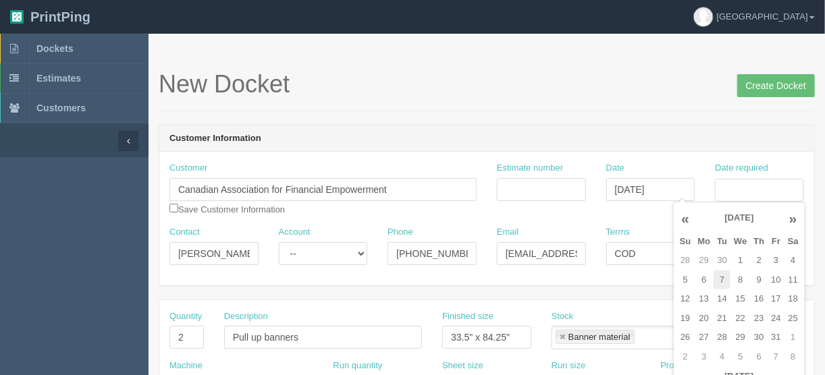
click at [722, 279] on td "7" at bounding box center [721, 281] width 17 height 20
type input "October 7, 2025"
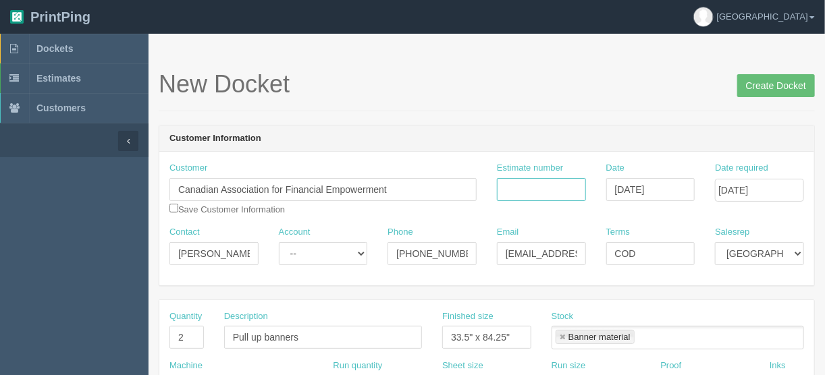
click at [516, 186] on input "Estimate number" at bounding box center [541, 189] width 89 height 23
type input "092735"
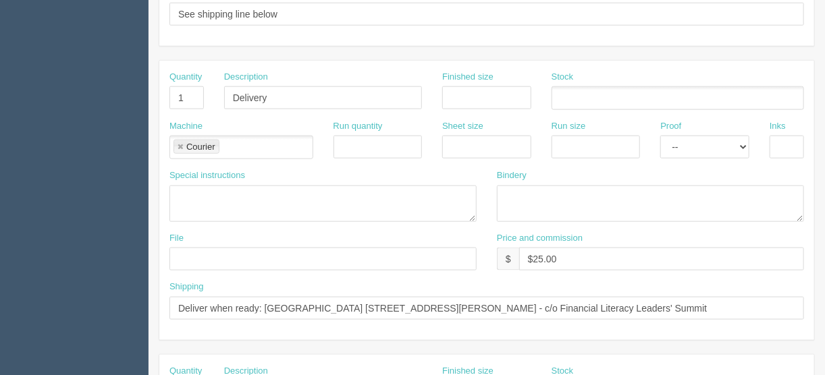
scroll to position [540, 0]
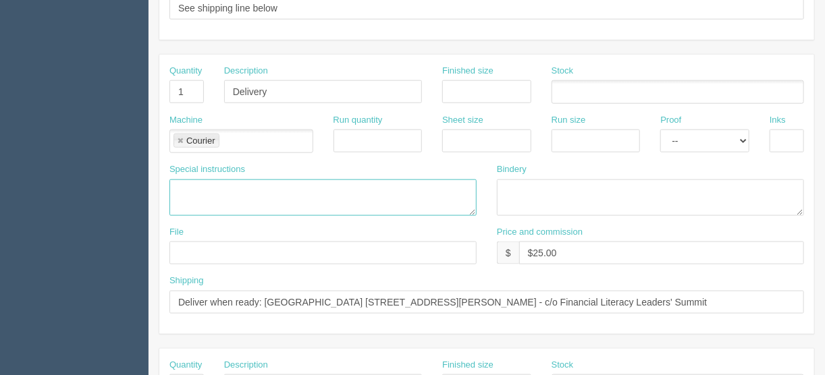
click at [180, 180] on textarea at bounding box center [322, 198] width 307 height 36
paste textarea "The delivery driver can leave it with the hotel for that event. I am flying out…"
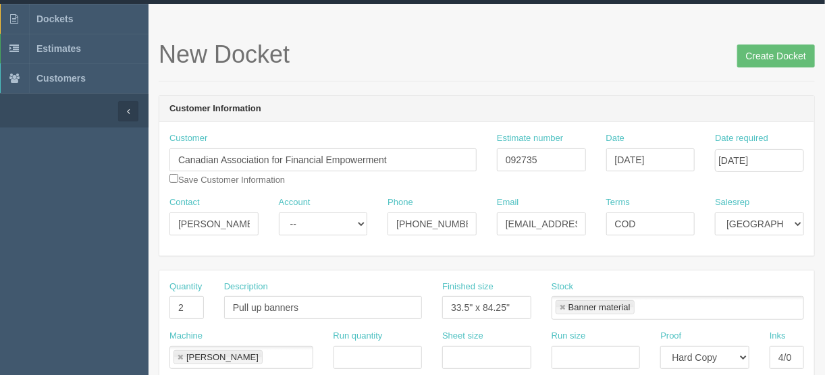
scroll to position [0, 0]
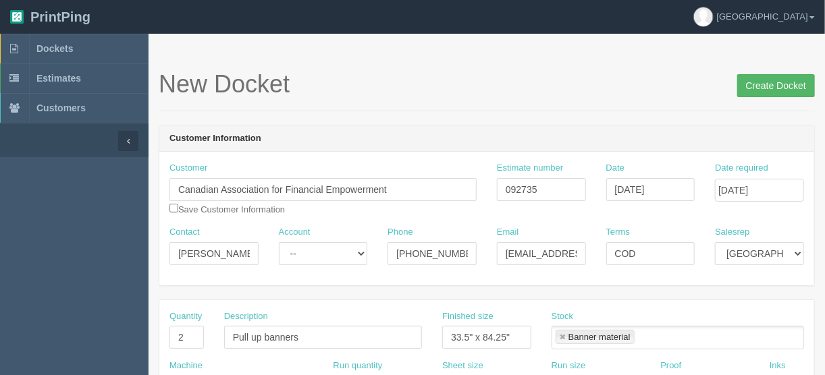
type textarea "The delivery driver can leave it with the hotel for that event. I am flying out…"
click at [770, 87] on input "Create Docket" at bounding box center [776, 85] width 78 height 23
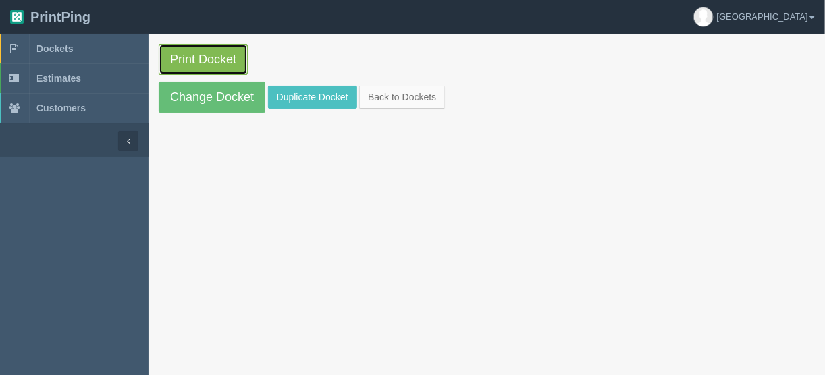
click at [201, 52] on link "Print Docket" at bounding box center [203, 59] width 89 height 31
